Goal: Information Seeking & Learning: Learn about a topic

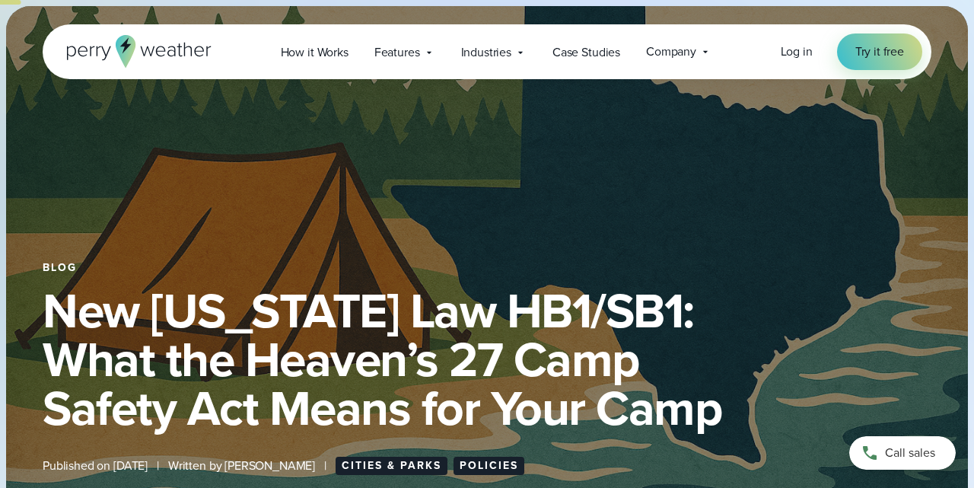
scroll to position [554, 0]
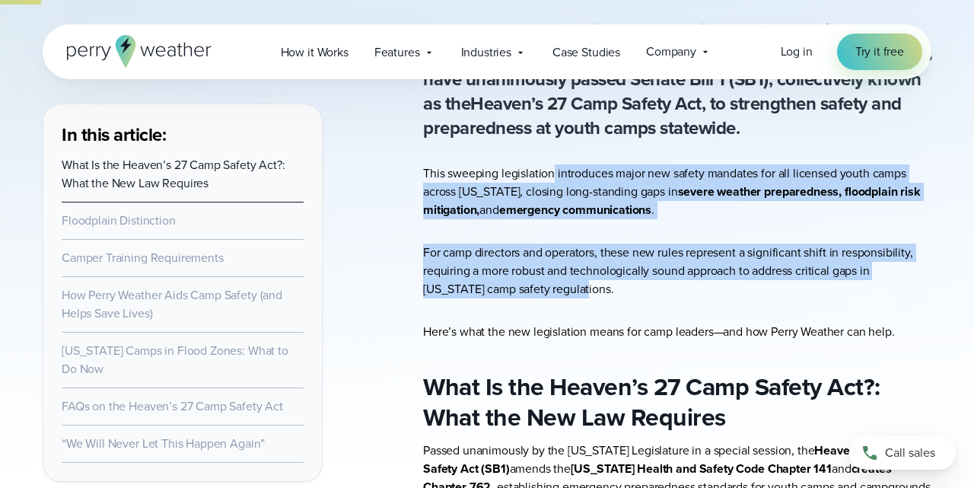
drag, startPoint x: 552, startPoint y: 173, endPoint x: 661, endPoint y: 295, distance: 163.3
click at [661, 295] on p "For camp directors and operators, these new rules represent a significant shift…" at bounding box center [677, 271] width 508 height 55
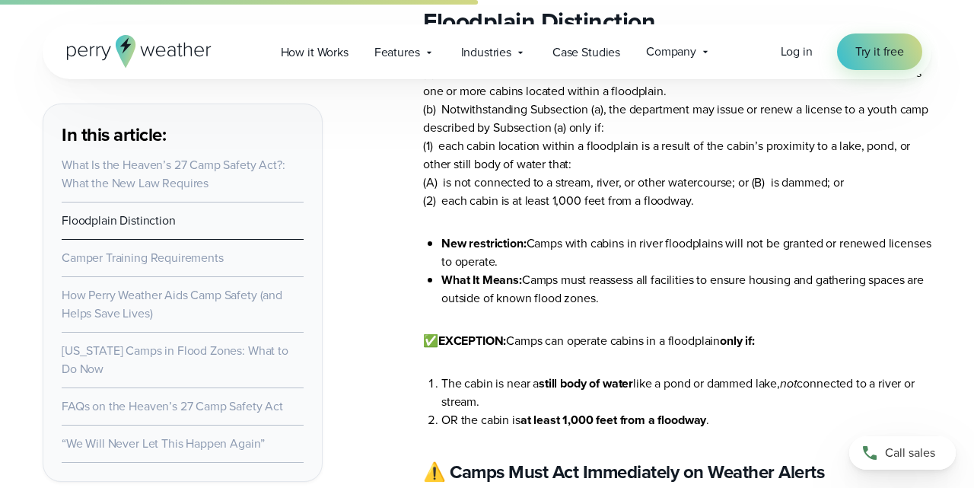
scroll to position [1900, 0]
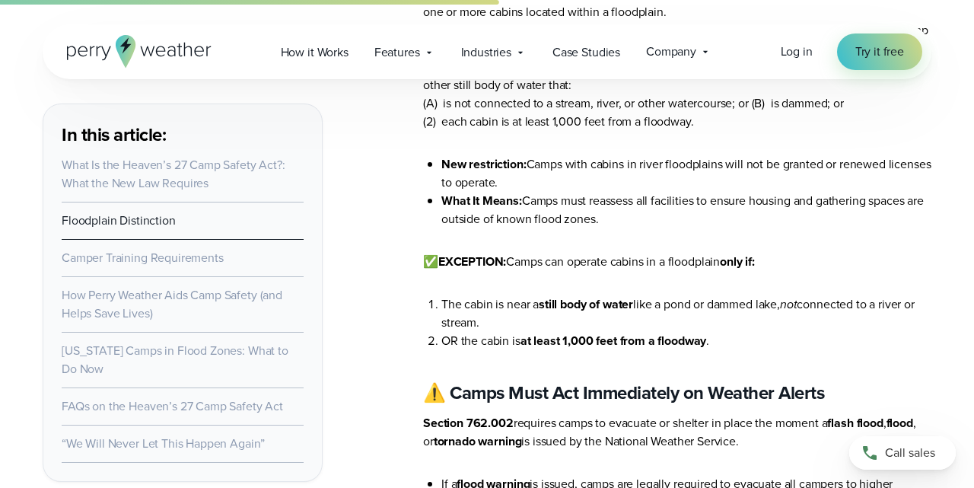
drag, startPoint x: 648, startPoint y: 224, endPoint x: 747, endPoint y: 276, distance: 112.7
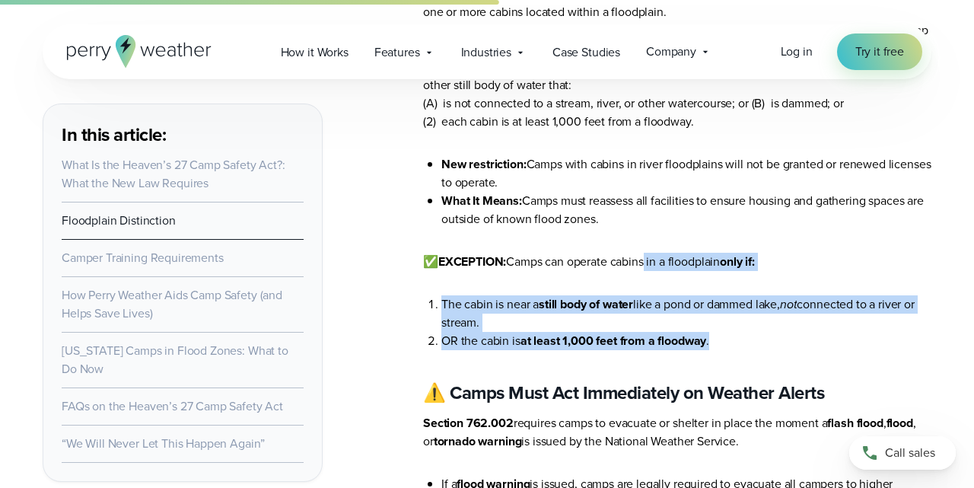
click at [745, 332] on li "OR the cabin is at least 1,000 feet from a floodway ." at bounding box center [686, 341] width 490 height 18
drag, startPoint x: 728, startPoint y: 250, endPoint x: 699, endPoint y: 189, distance: 67.1
drag, startPoint x: 699, startPoint y: 189, endPoint x: 746, endPoint y: 287, distance: 108.6
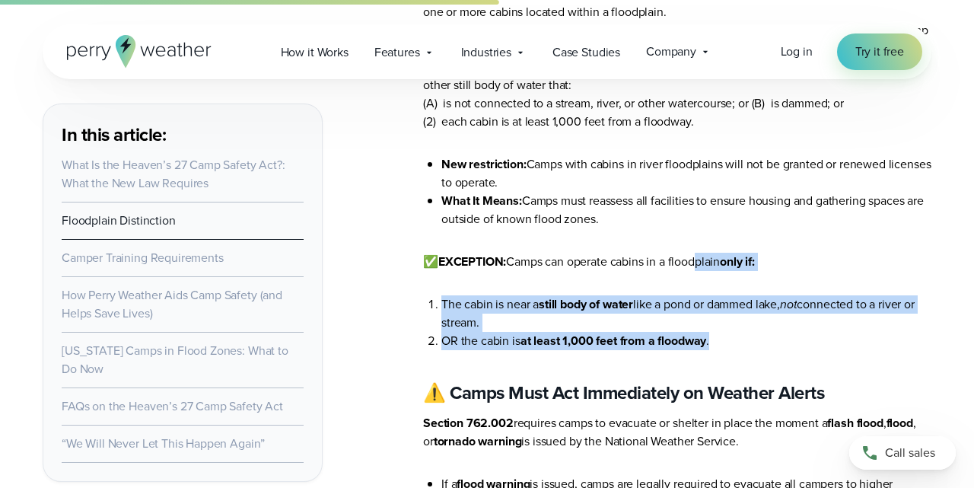
click at [746, 332] on li "OR the cabin is at least 1,000 feet from a floodway ." at bounding box center [686, 341] width 490 height 18
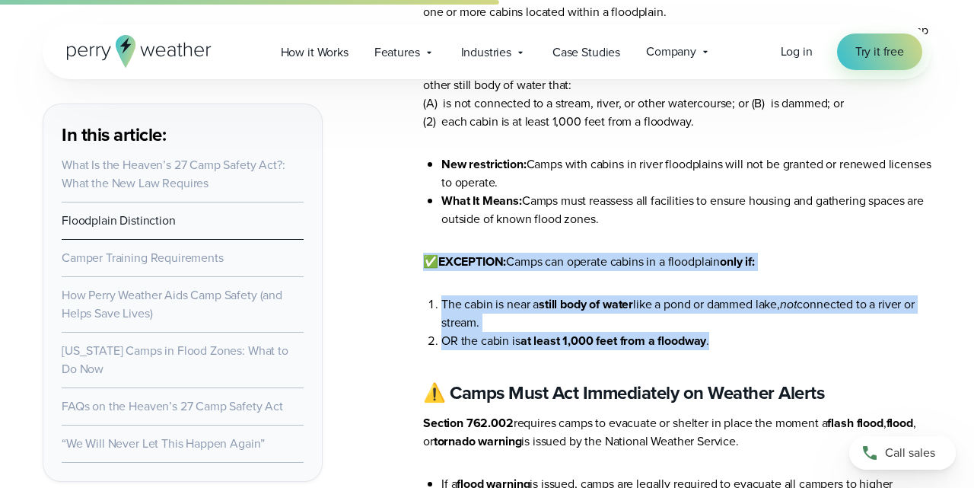
drag, startPoint x: 746, startPoint y: 287, endPoint x: 720, endPoint y: 181, distance: 108.9
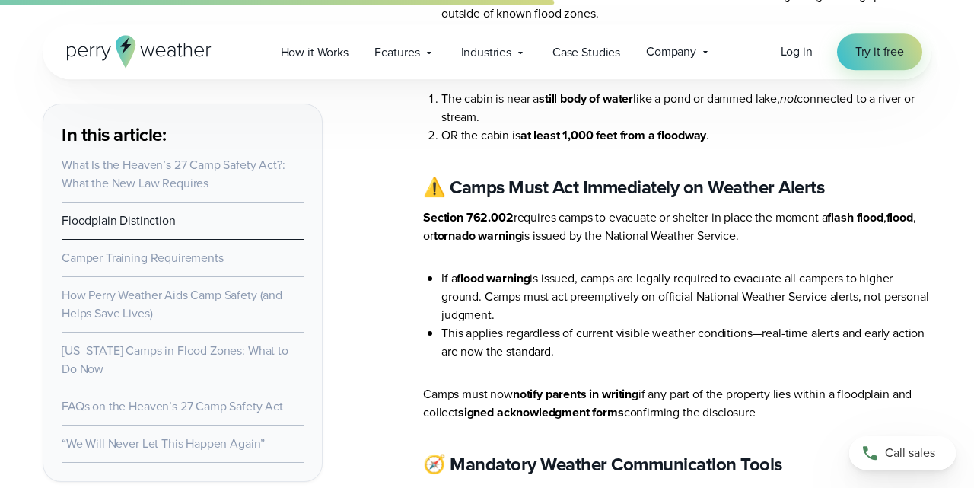
scroll to position [2137, 0]
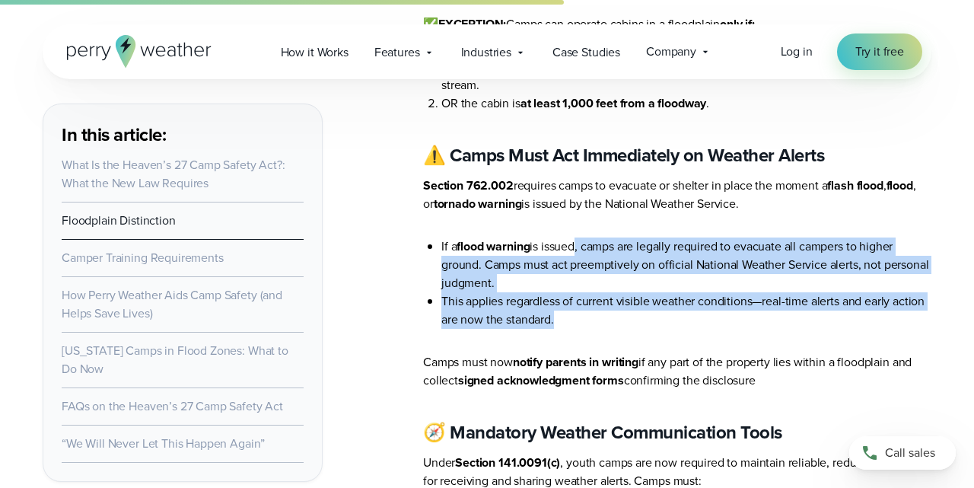
drag, startPoint x: 577, startPoint y: 203, endPoint x: 571, endPoint y: 167, distance: 37.0
drag, startPoint x: 571, startPoint y: 167, endPoint x: 607, endPoint y: 269, distance: 108.1
click at [607, 292] on li "This applies regardless of current visible weather conditions—real-time alerts …" at bounding box center [686, 310] width 490 height 37
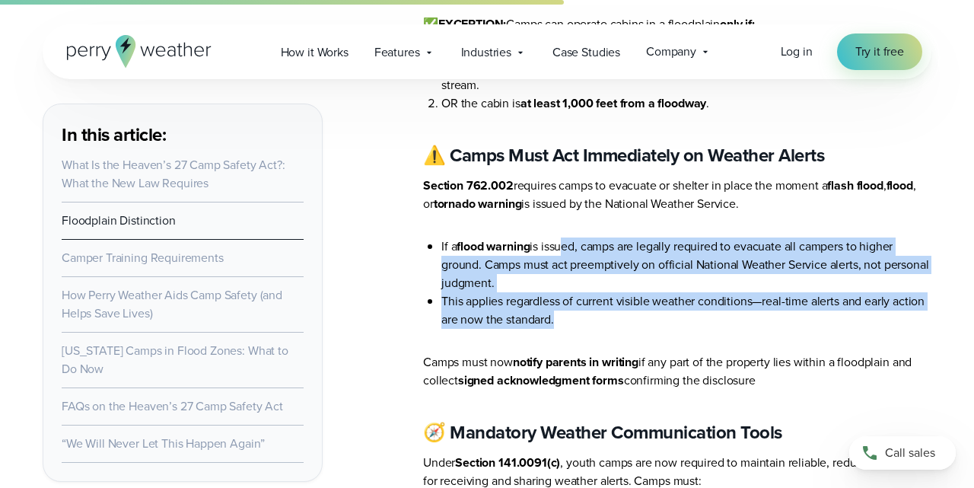
drag, startPoint x: 590, startPoint y: 247, endPoint x: 562, endPoint y: 166, distance: 86.2
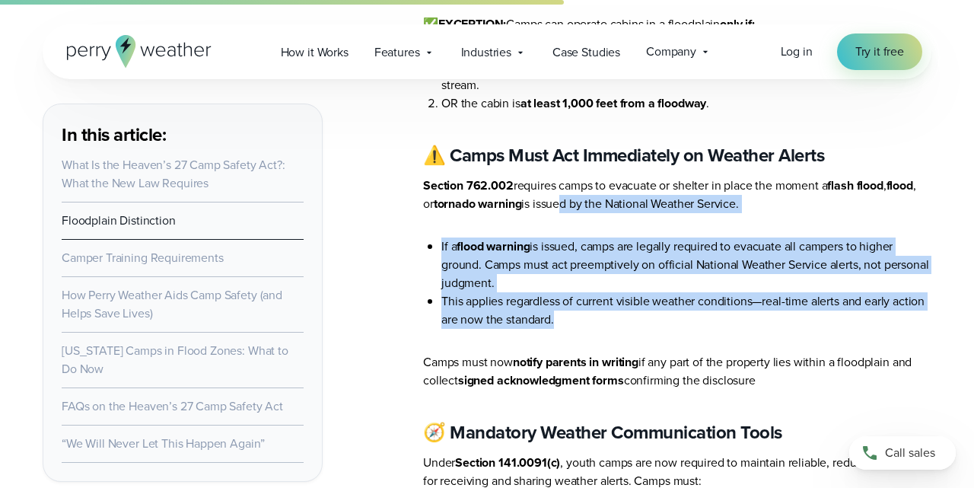
drag, startPoint x: 562, startPoint y: 166, endPoint x: 638, endPoint y: 281, distance: 137.8
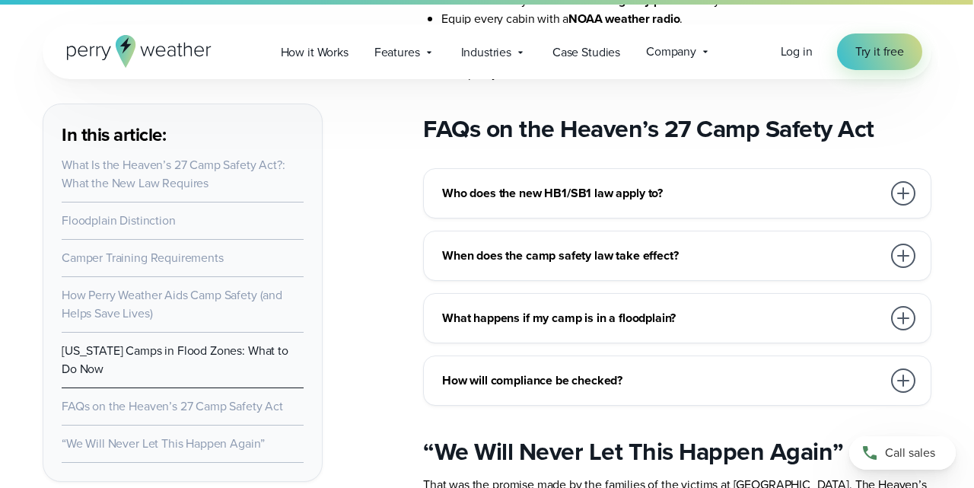
scroll to position [5145, 0]
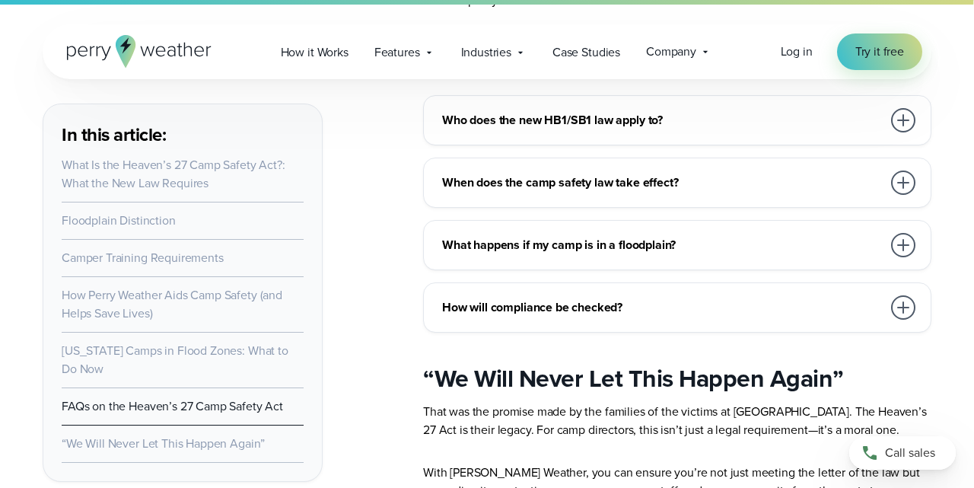
click at [689, 236] on h3 "What happens if my camp is in a floodplain?" at bounding box center [662, 245] width 440 height 18
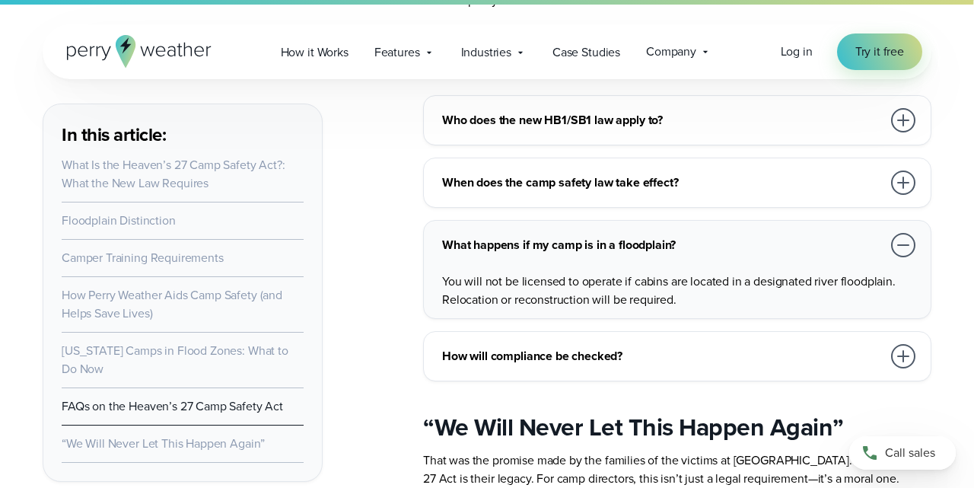
click at [689, 236] on h3 "What happens if my camp is in a floodplain?" at bounding box center [662, 245] width 440 height 18
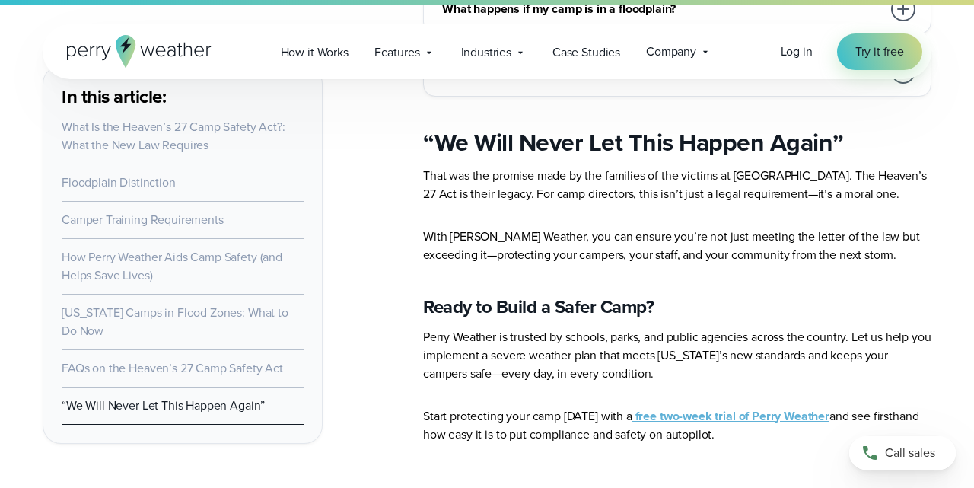
scroll to position [5382, 0]
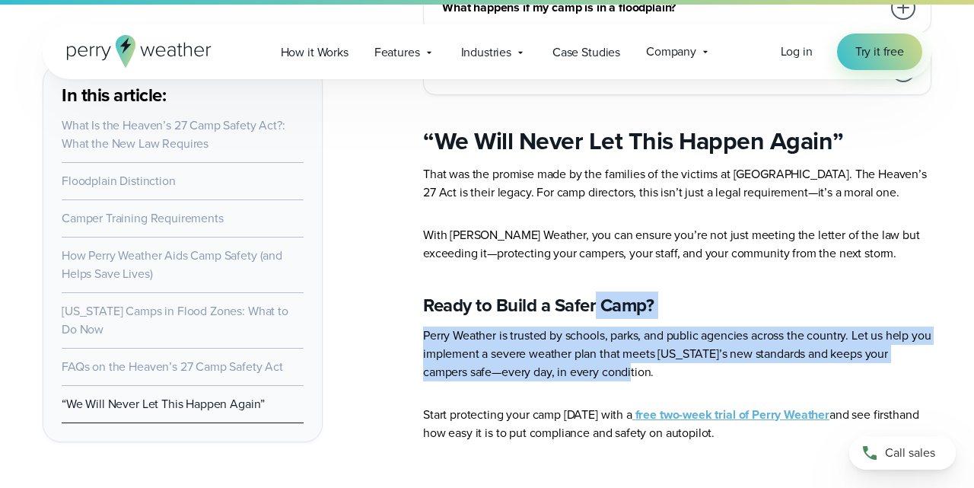
drag, startPoint x: 639, startPoint y: 266, endPoint x: 669, endPoint y: 285, distance: 35.7
click at [669, 327] on p "Perry Weather is trusted by schools, parks, and public agencies across the coun…" at bounding box center [677, 354] width 508 height 55
drag, startPoint x: 661, startPoint y: 270, endPoint x: 600, endPoint y: 171, distance: 115.8
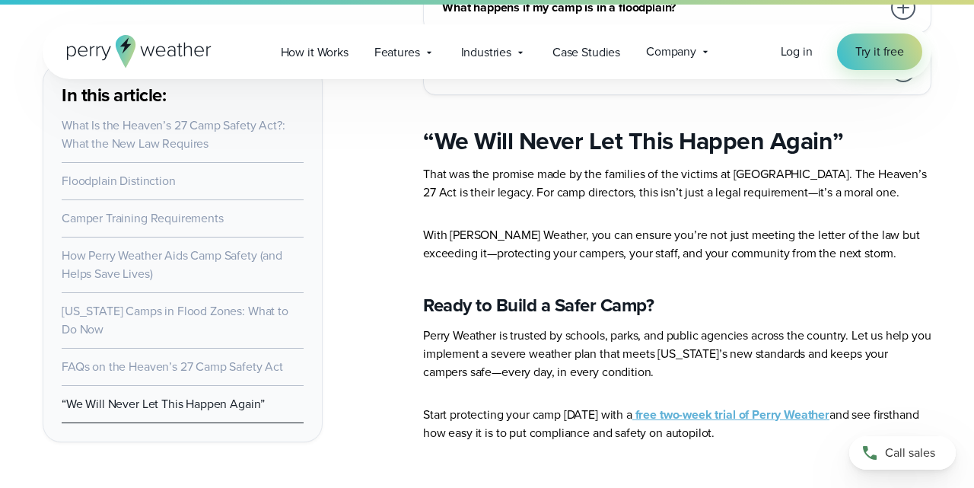
click at [599, 226] on p "With [PERSON_NAME] Weather, you can ensure you’re not just meeting the letter o…" at bounding box center [677, 244] width 508 height 37
